Goal: Task Accomplishment & Management: Use online tool/utility

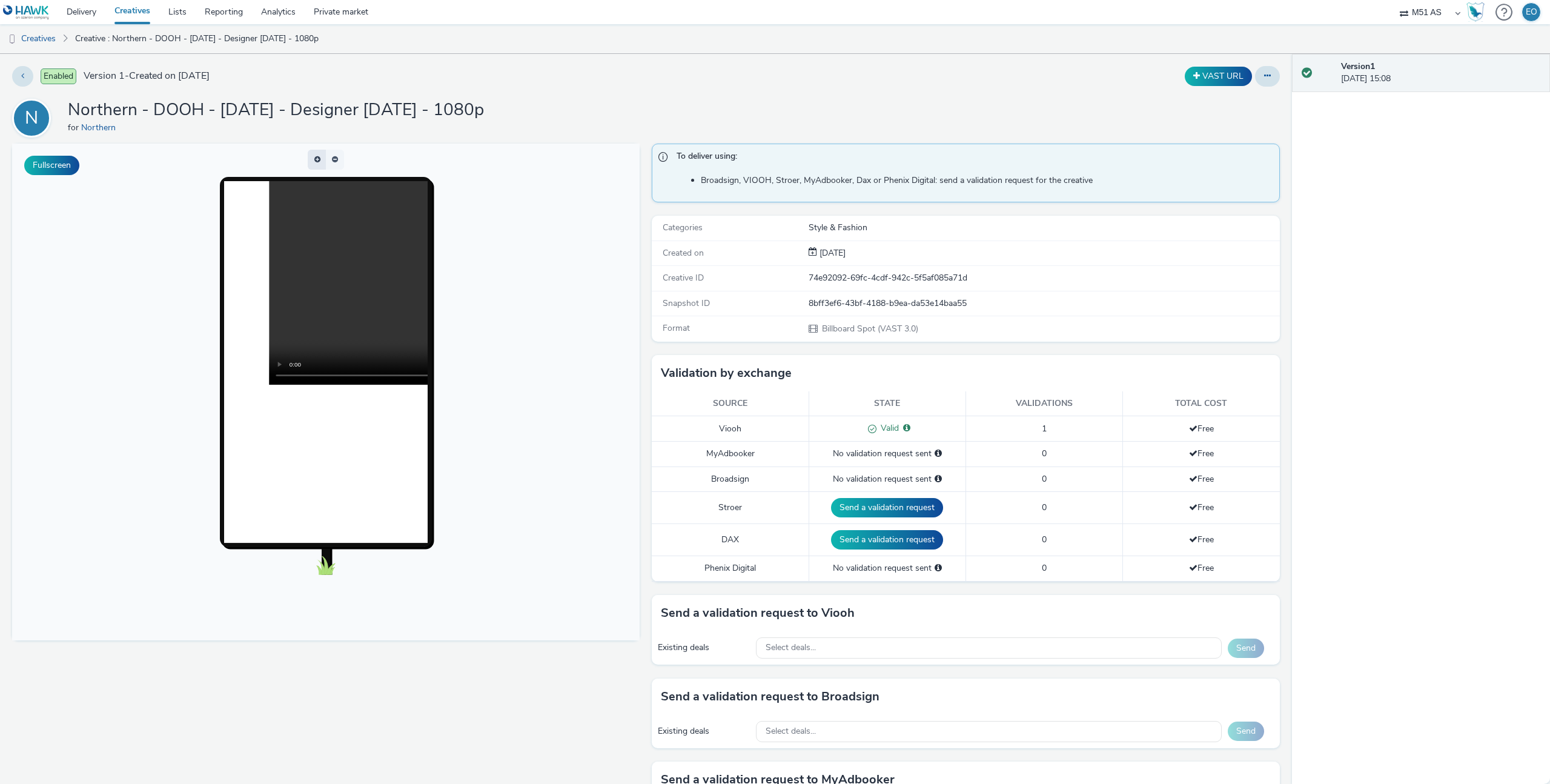
click at [312, 160] on button "button" at bounding box center [316, 160] width 18 height 20
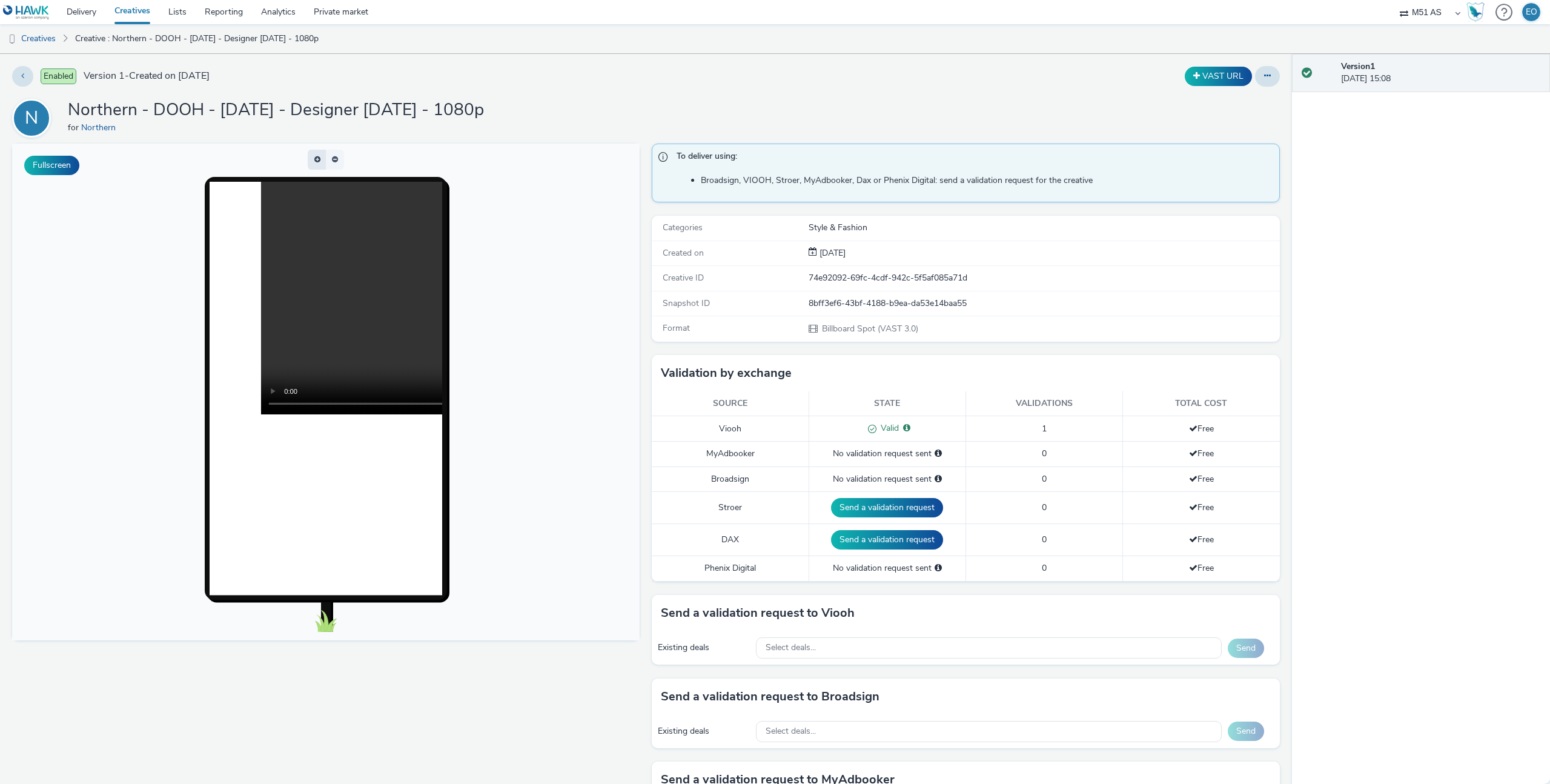
click at [315, 160] on button "button" at bounding box center [316, 160] width 18 height 20
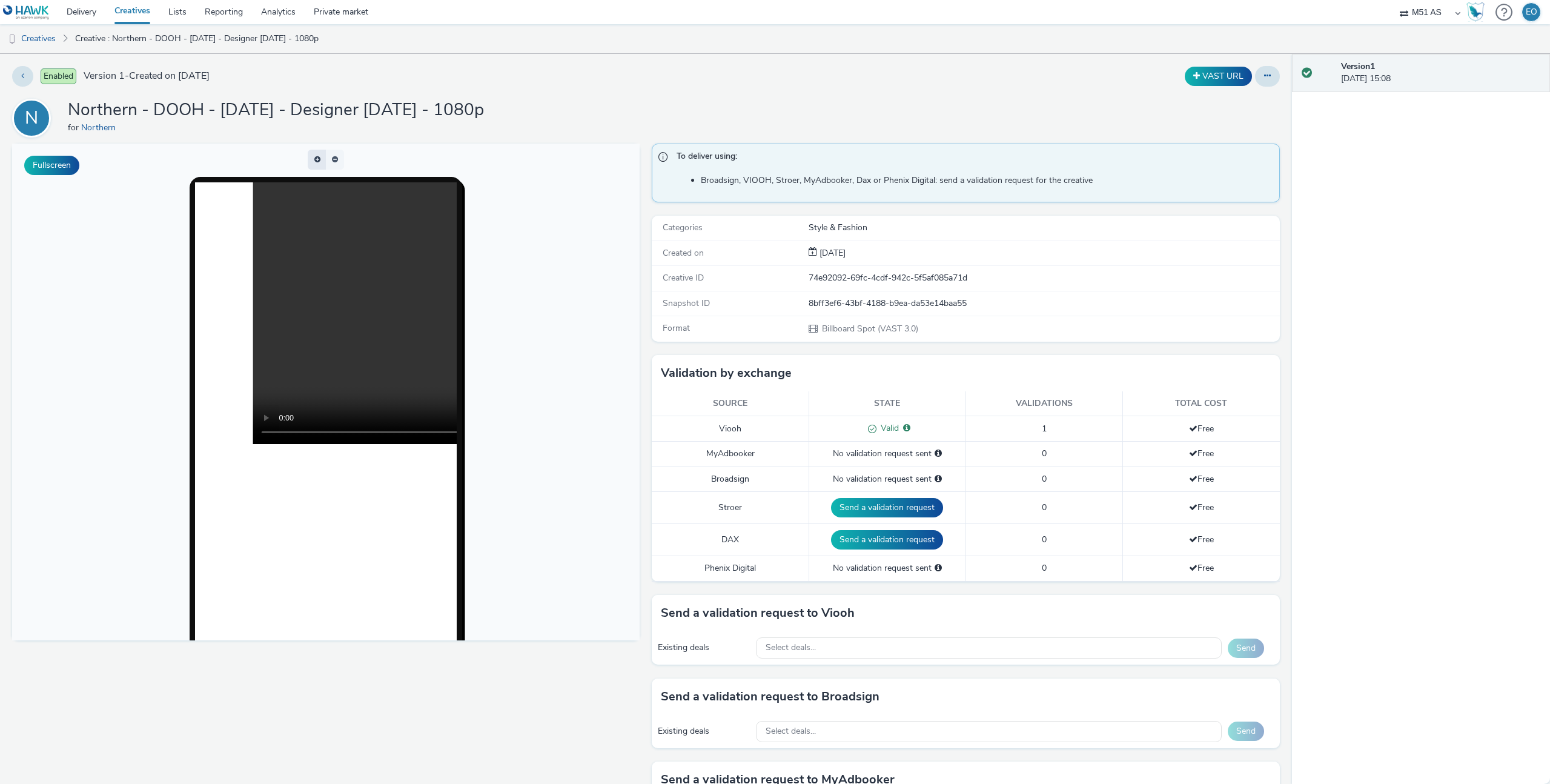
click at [323, 160] on span "button" at bounding box center [323, 160] width 0 height 0
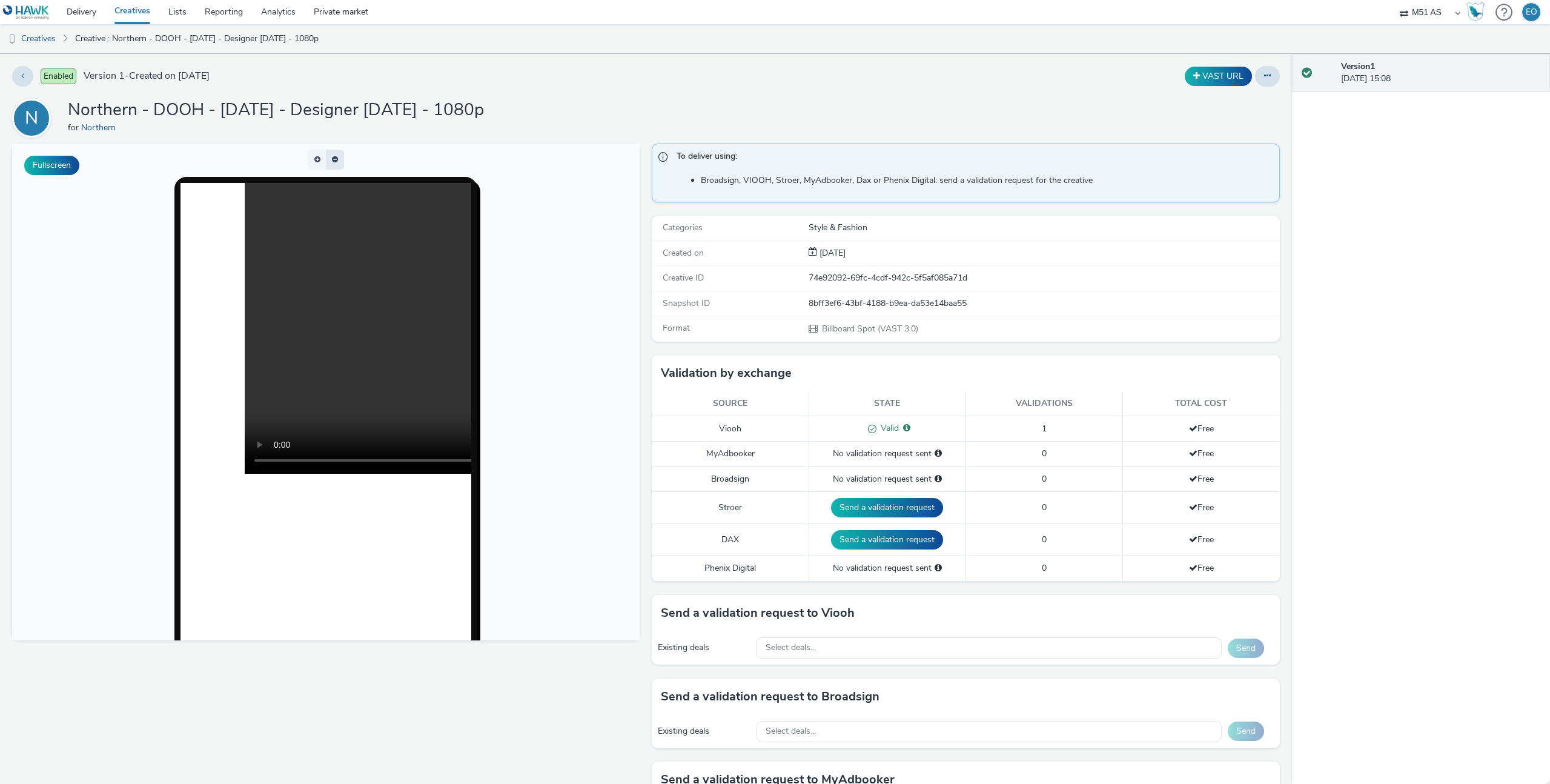
click at [328, 159] on button "button" at bounding box center [335, 160] width 18 height 20
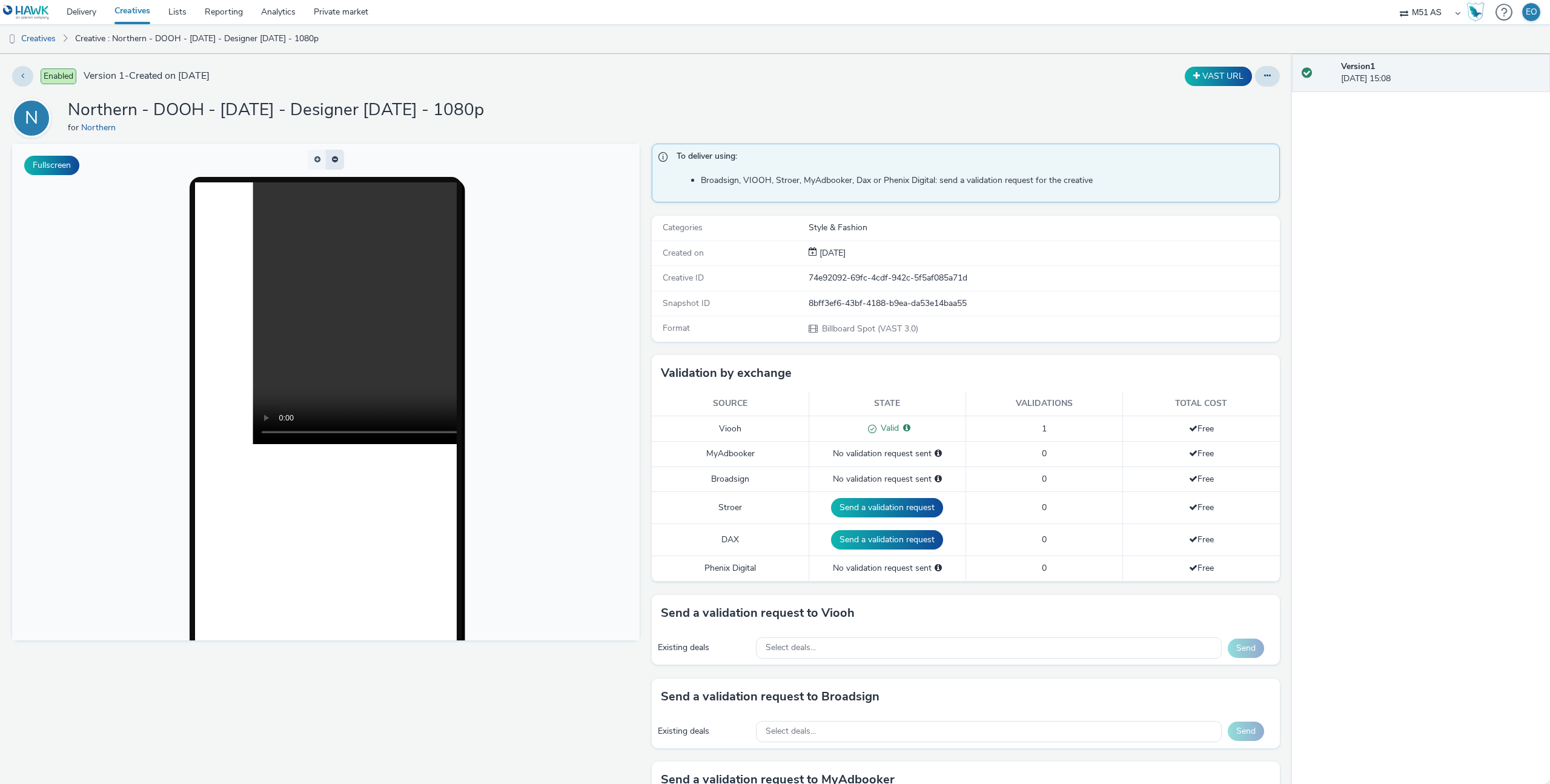
click at [328, 158] on button "button" at bounding box center [335, 160] width 18 height 20
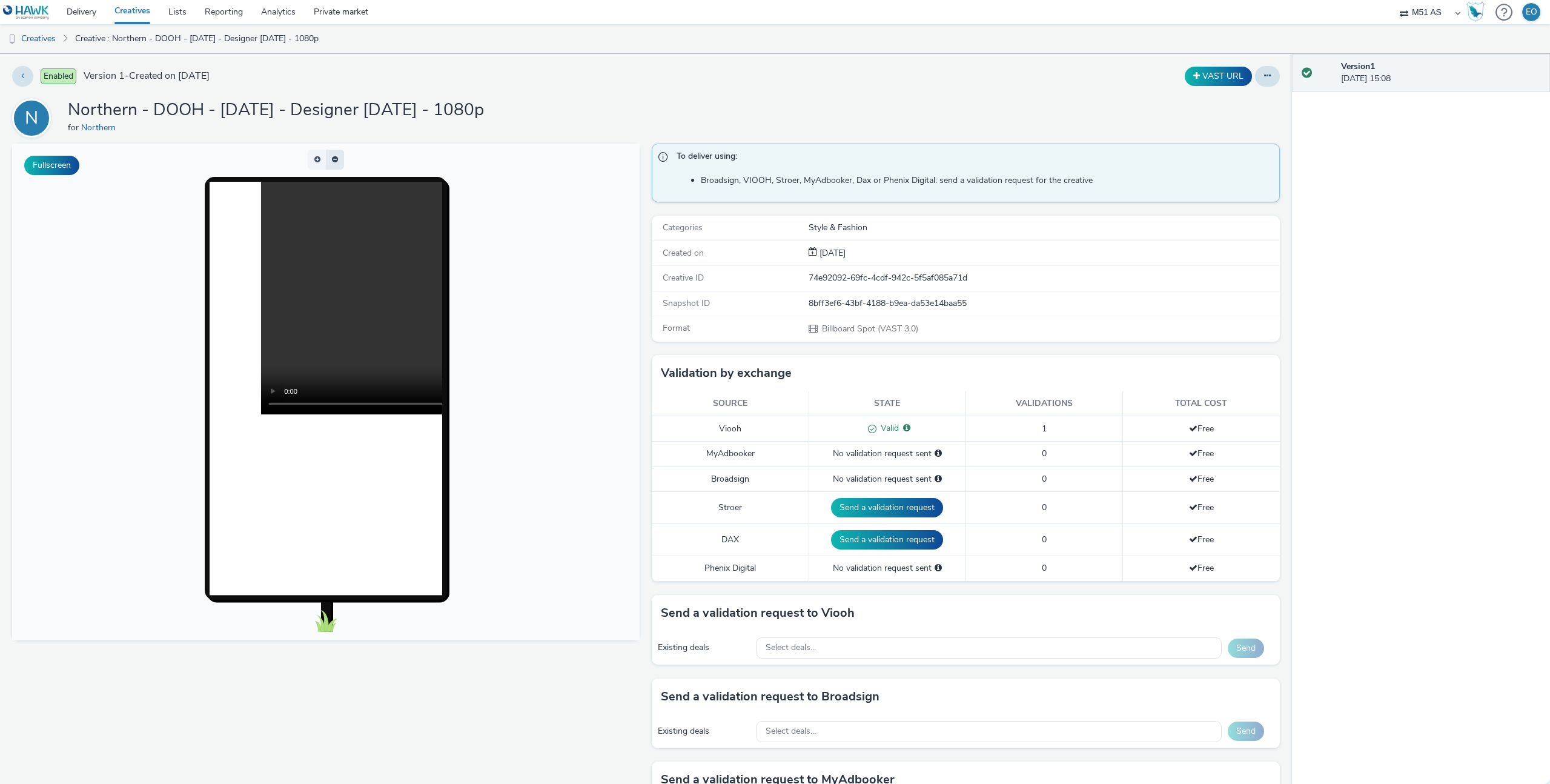
click at [328, 159] on button "button" at bounding box center [335, 160] width 18 height 20
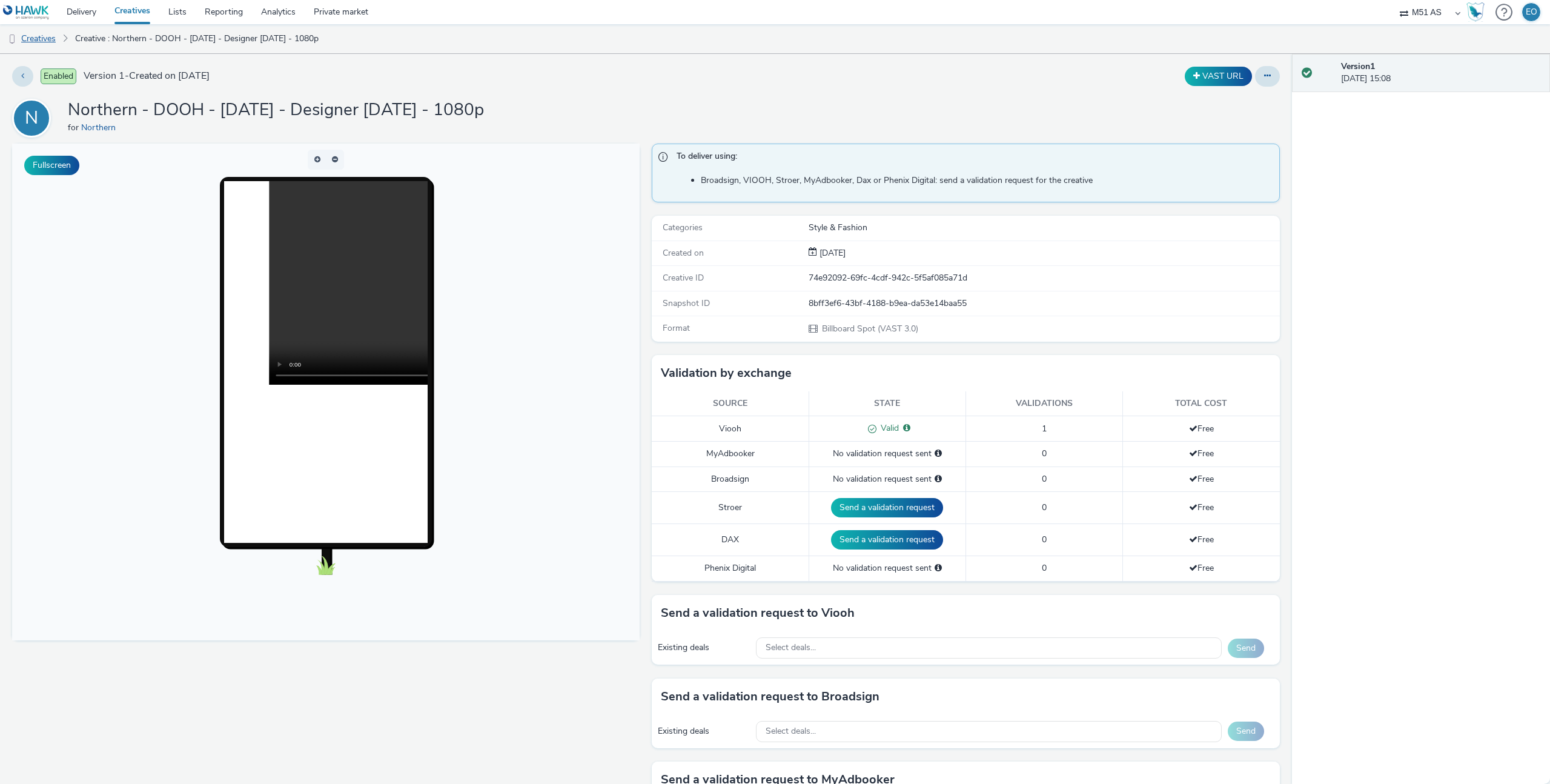
click at [47, 34] on link "Creatives" at bounding box center [31, 39] width 62 height 29
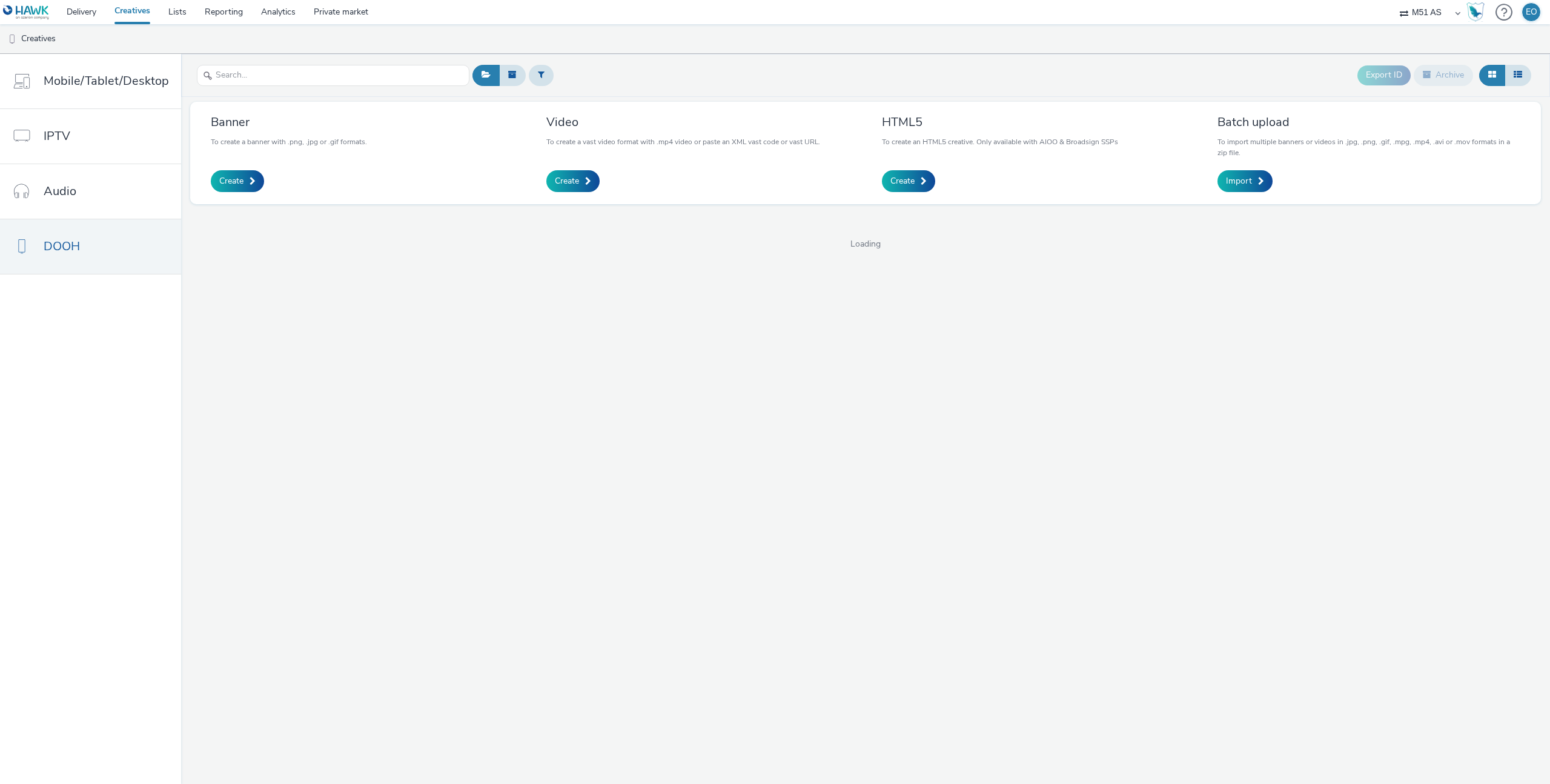
click at [451, 352] on div "Export ID Archive Banner To create a banner with .png, .jpg or .gif formats. Cr…" at bounding box center [865, 419] width 1369 height 730
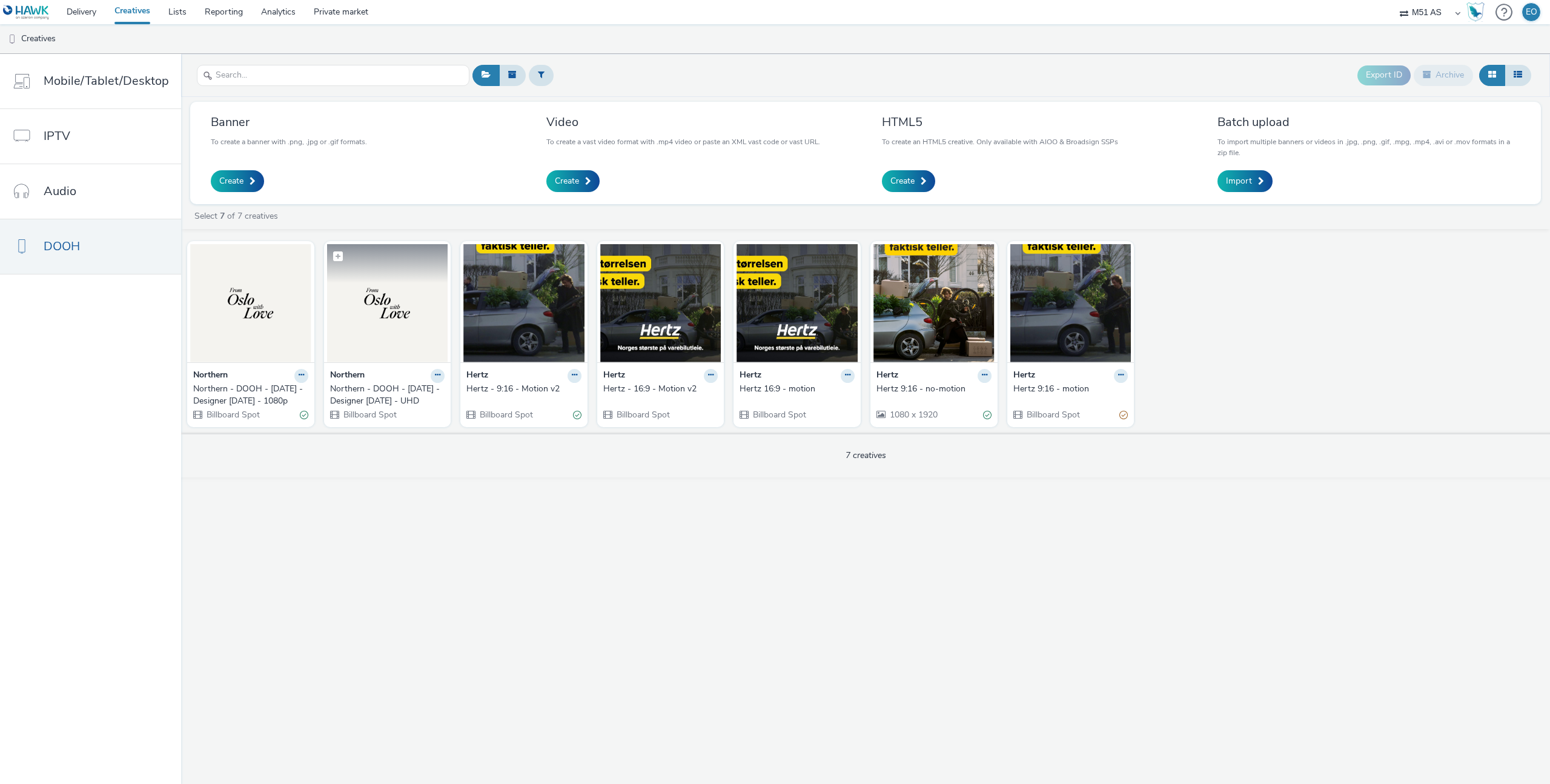
click at [383, 339] on img at bounding box center [388, 303] width 121 height 118
click at [669, 342] on img at bounding box center [661, 303] width 121 height 118
click at [544, 333] on img at bounding box center [524, 303] width 121 height 118
click at [667, 335] on img at bounding box center [661, 303] width 121 height 118
click at [1066, 321] on img at bounding box center [1071, 303] width 121 height 118
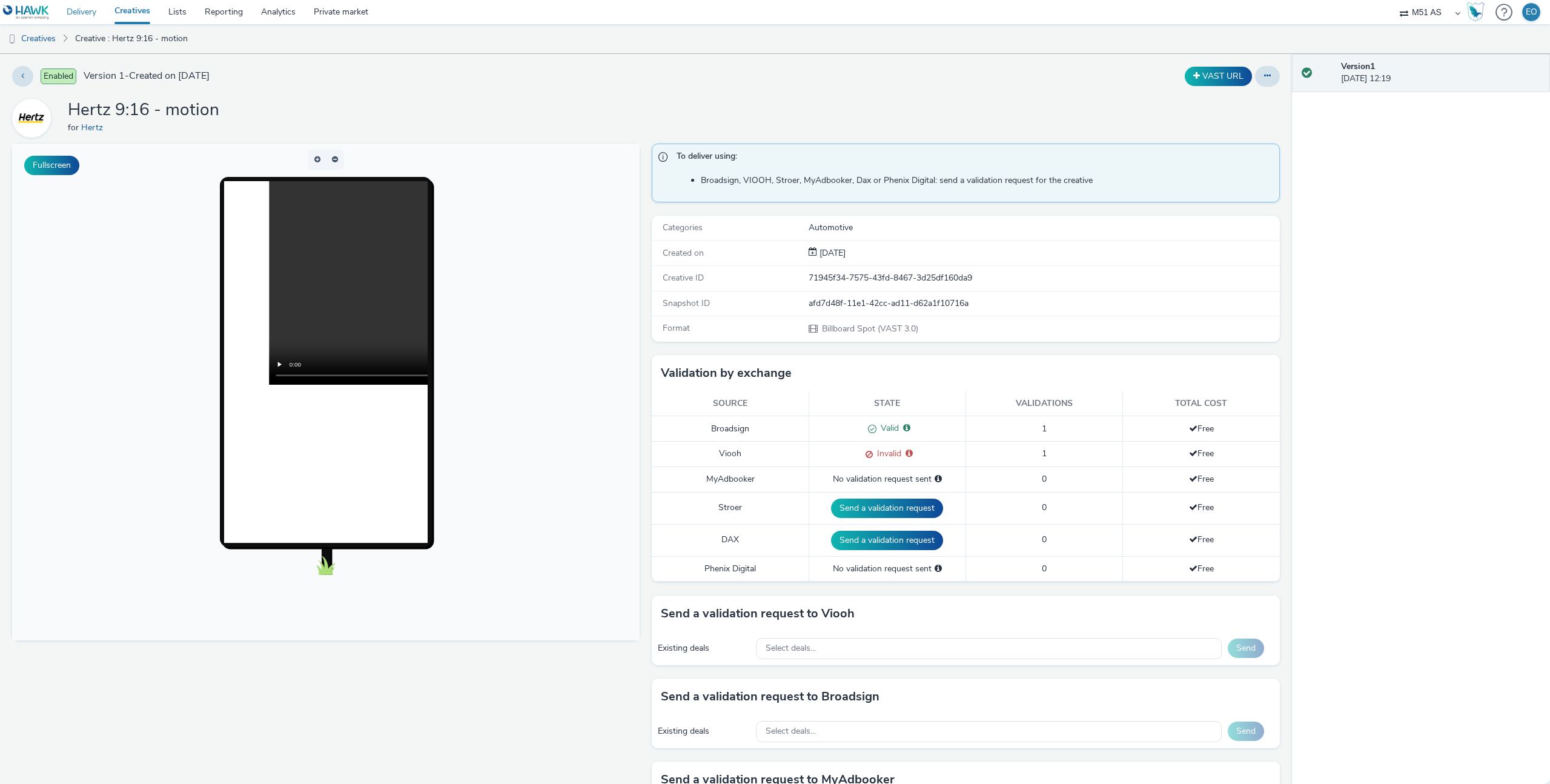
click at [86, 12] on link "Delivery" at bounding box center [81, 12] width 48 height 24
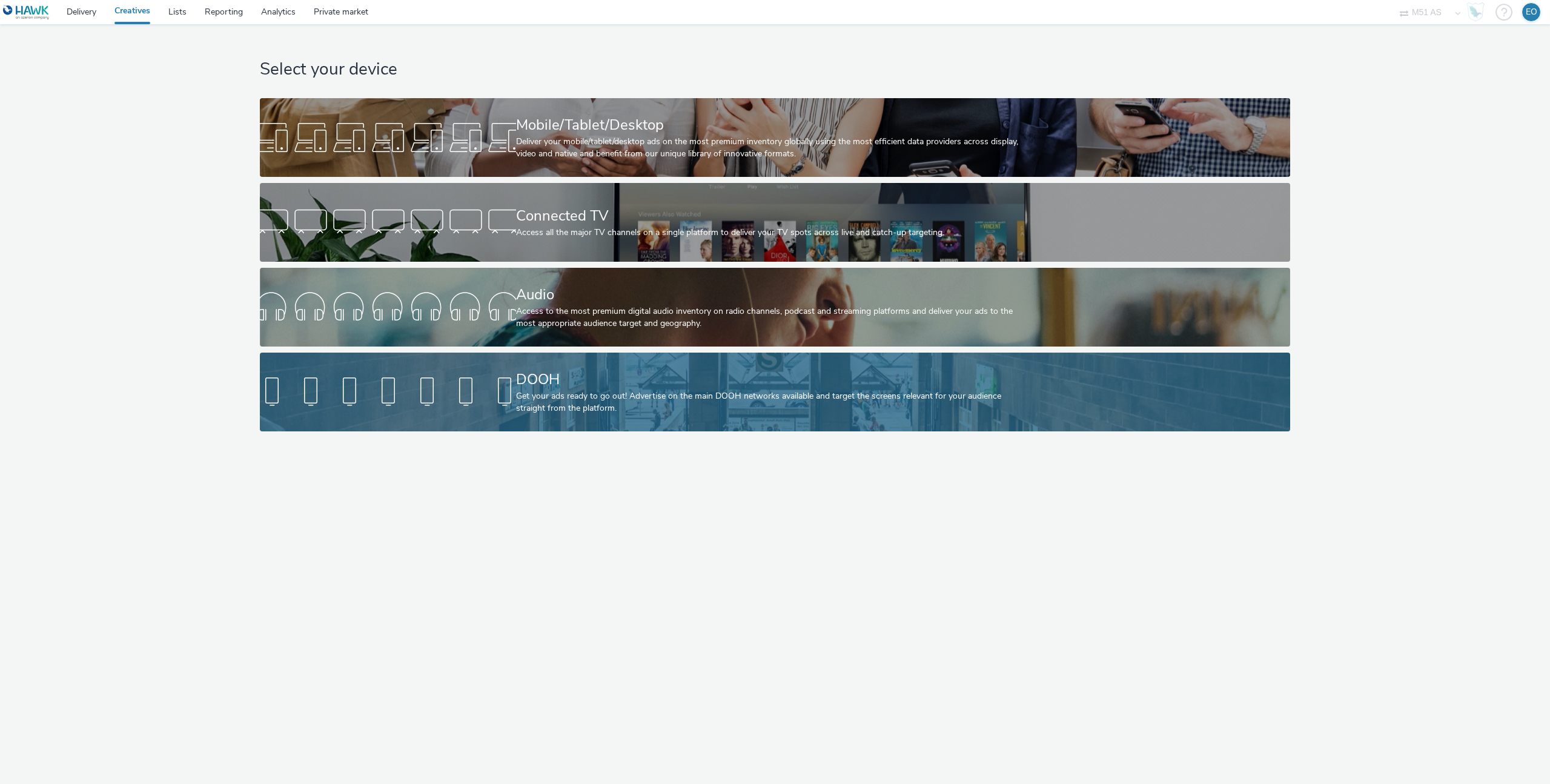
click at [661, 385] on div "DOOH" at bounding box center [772, 379] width 513 height 22
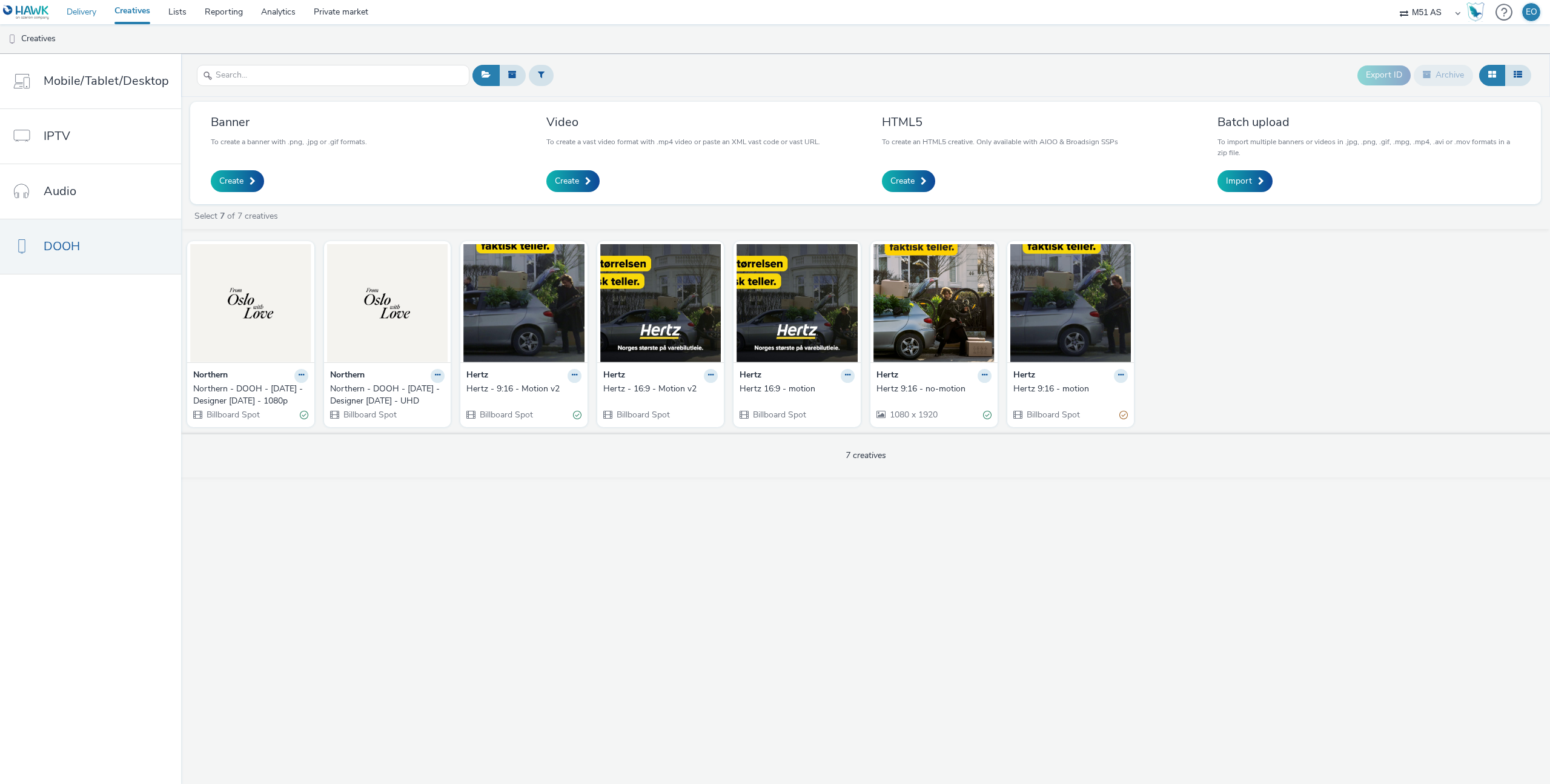
click at [75, 12] on link "Delivery" at bounding box center [81, 12] width 48 height 24
